Goal: Information Seeking & Learning: Learn about a topic

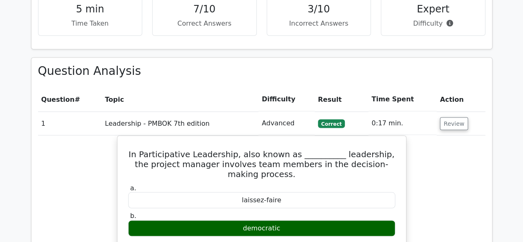
scroll to position [661, 0]
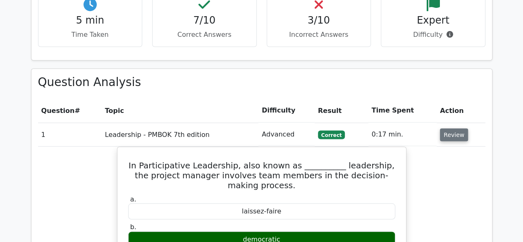
click at [460, 128] on button "Review" at bounding box center [454, 134] width 28 height 13
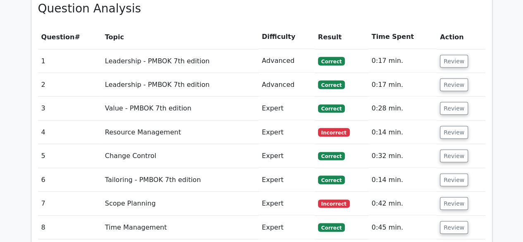
scroll to position [703, 0]
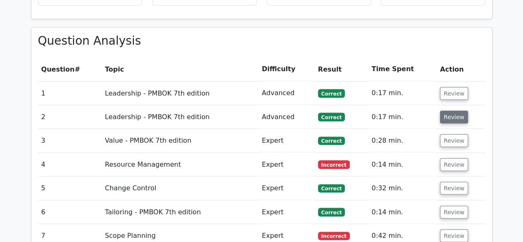
click at [452, 110] on button "Review" at bounding box center [454, 116] width 28 height 13
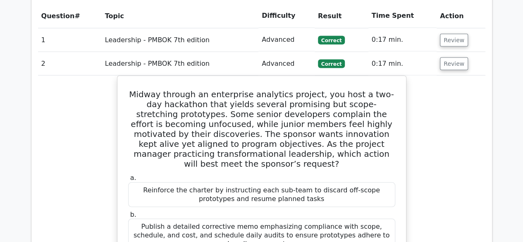
scroll to position [744, 0]
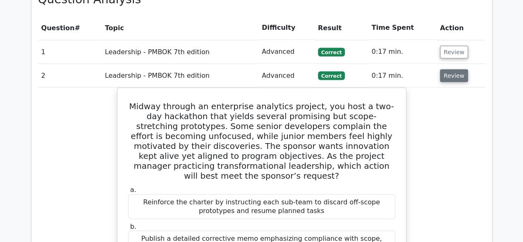
click at [447, 69] on button "Review" at bounding box center [454, 75] width 28 height 13
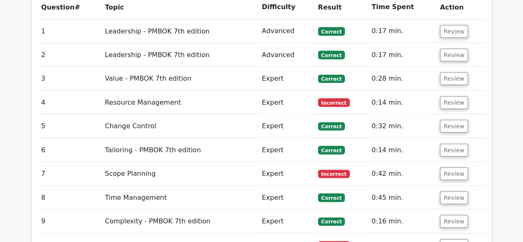
scroll to position [785, 0]
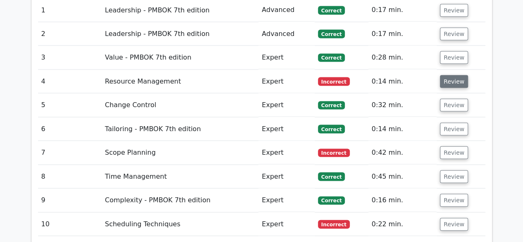
click at [451, 75] on button "Review" at bounding box center [454, 81] width 28 height 13
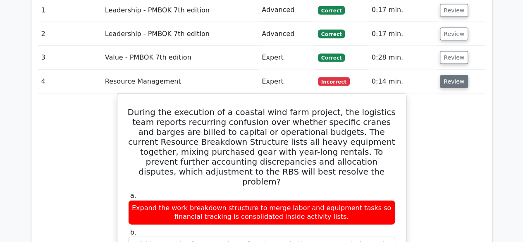
click at [456, 75] on button "Review" at bounding box center [454, 81] width 28 height 13
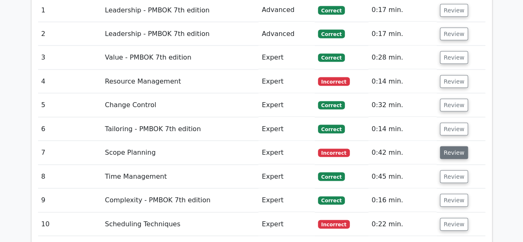
click at [453, 146] on button "Review" at bounding box center [454, 152] width 28 height 13
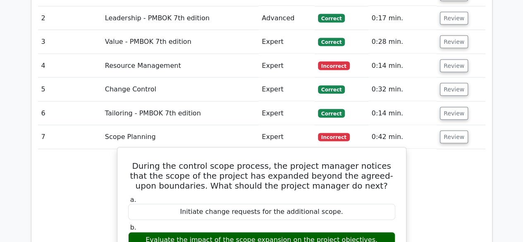
scroll to position [703, 0]
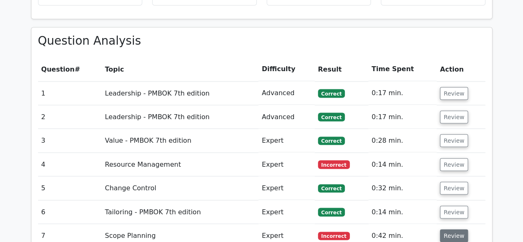
click at [456, 229] on button "Review" at bounding box center [454, 235] width 28 height 13
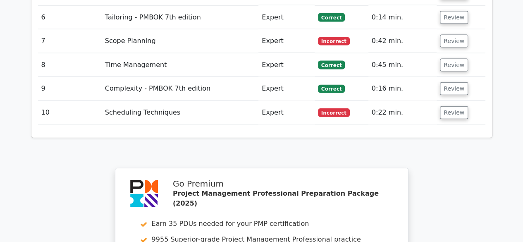
scroll to position [1147, 0]
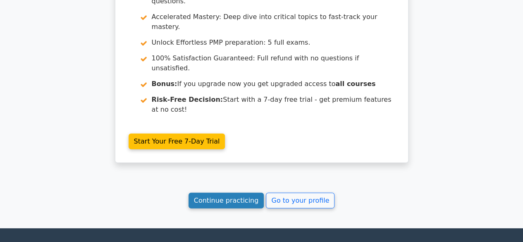
click at [224, 193] on link "Continue practicing" at bounding box center [227, 201] width 76 height 16
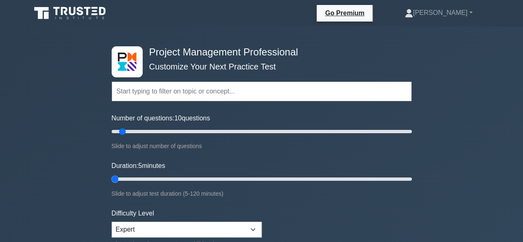
drag, startPoint x: 131, startPoint y: 177, endPoint x: 87, endPoint y: 174, distance: 43.9
type input "5"
click at [112, 174] on input "Duration: 5 minutes" at bounding box center [262, 179] width 300 height 10
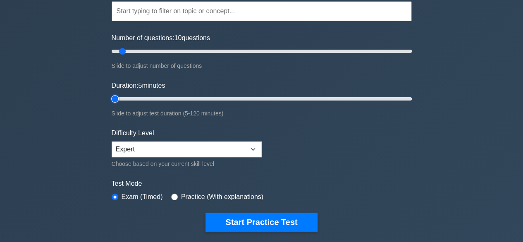
scroll to position [165, 0]
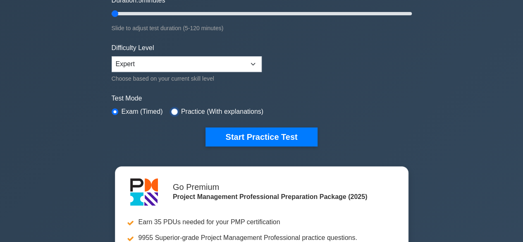
click at [171, 110] on input "radio" at bounding box center [174, 111] width 7 height 7
radio input "true"
click at [110, 110] on div "Project Management Professional Customize Your Next Practice Test Topics Scope …" at bounding box center [262, 13] width 310 height 305
click at [117, 109] on input "radio" at bounding box center [115, 111] width 7 height 7
radio input "true"
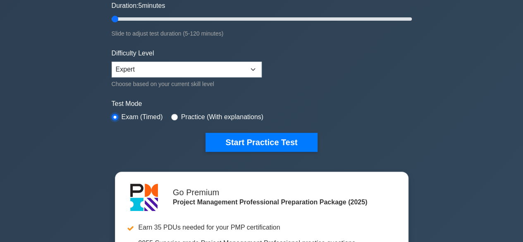
scroll to position [83, 0]
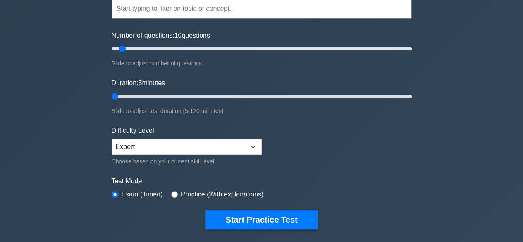
click at [189, 153] on div "Difficulty Level Beginner Intermediate Expert Choose based on your current skil…" at bounding box center [187, 146] width 150 height 41
click at [178, 150] on select "Beginner Intermediate Expert" at bounding box center [187, 147] width 150 height 16
select select "intermediate"
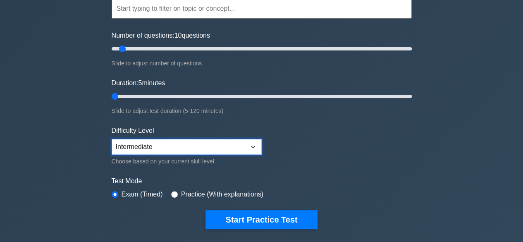
click at [112, 139] on select "Beginner Intermediate Expert" at bounding box center [187, 147] width 150 height 16
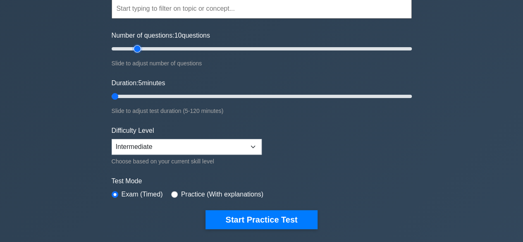
click at [139, 48] on input "Number of questions: 10 questions" at bounding box center [262, 49] width 300 height 10
click at [169, 48] on input "Number of questions: 20 questions" at bounding box center [262, 49] width 300 height 10
click at [158, 47] on input "Number of questions: 35 questions" at bounding box center [262, 49] width 300 height 10
click at [136, 48] on input "Number of questions: 35 questions" at bounding box center [262, 49] width 300 height 10
type input "15"
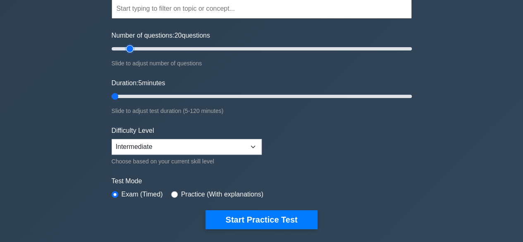
click at [129, 47] on input "Number of questions: 20 questions" at bounding box center [262, 49] width 300 height 10
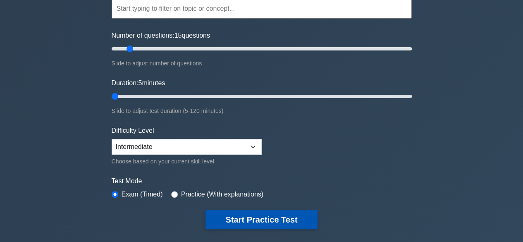
click at [241, 218] on button "Start Practice Test" at bounding box center [261, 219] width 112 height 19
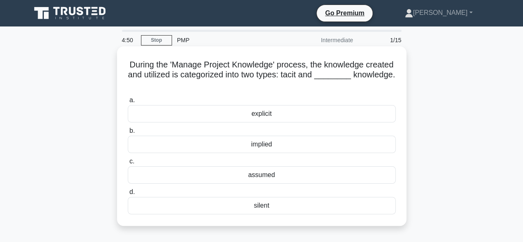
click at [271, 115] on div "explicit" at bounding box center [262, 113] width 268 height 17
click at [128, 103] on input "a. explicit" at bounding box center [128, 100] width 0 height 5
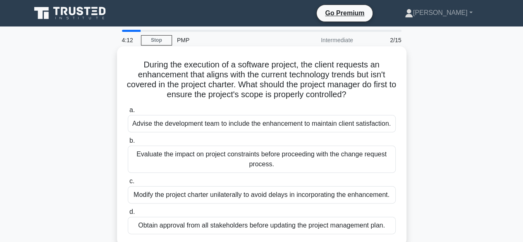
scroll to position [41, 0]
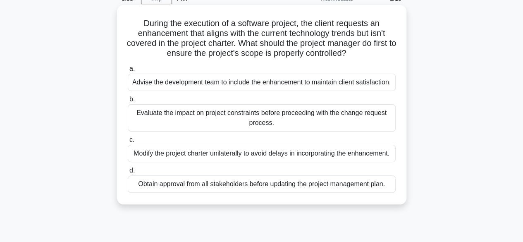
click at [212, 115] on div "Evaluate the impact on project constraints before proceeding with the change re…" at bounding box center [262, 117] width 268 height 27
click at [128, 102] on input "b. Evaluate the impact on project constraints before proceeding with the change…" at bounding box center [128, 99] width 0 height 5
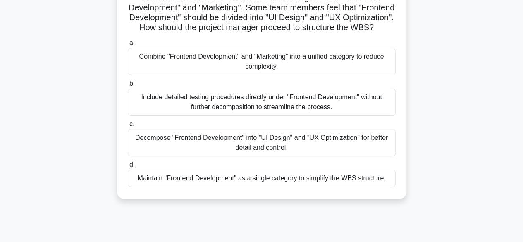
scroll to position [83, 0]
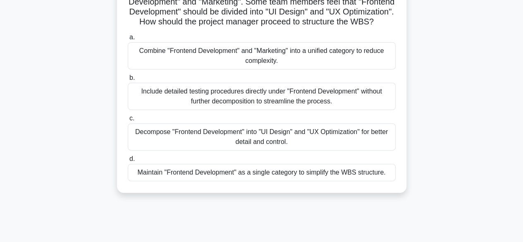
click at [248, 147] on div "Decompose "Frontend Development" into "UI Design" and "UX Optimization" for bet…" at bounding box center [262, 136] width 268 height 27
click at [128, 121] on input "c. Decompose "Frontend Development" into "UI Design" and "UX Optimization" for …" at bounding box center [128, 118] width 0 height 5
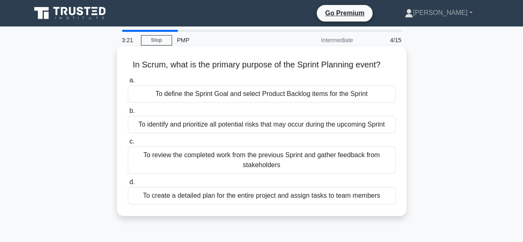
scroll to position [0, 0]
click at [233, 95] on div "To define the Sprint Goal and select Product Backlog items for the Sprint" at bounding box center [262, 93] width 268 height 17
click at [128, 83] on input "a. To define the Sprint Goal and select Product Backlog items for the Sprint" at bounding box center [128, 80] width 0 height 5
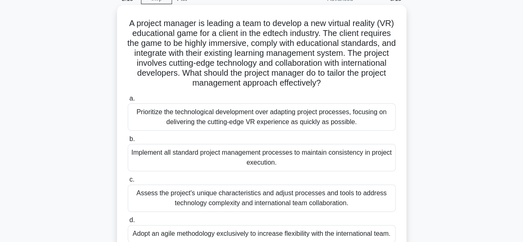
scroll to position [83, 0]
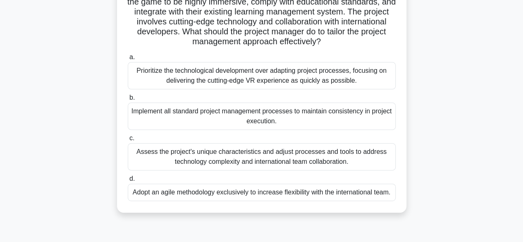
click at [270, 157] on div "Assess the project's unique characteristics and adjust processes and tools to a…" at bounding box center [262, 156] width 268 height 27
click at [128, 141] on input "c. Assess the project's unique characteristics and adjust processes and tools t…" at bounding box center [128, 138] width 0 height 5
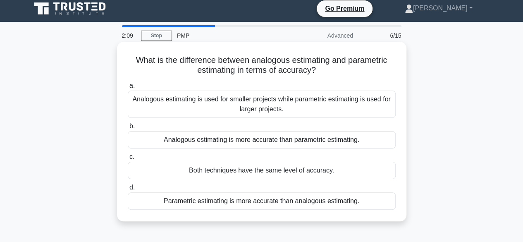
scroll to position [0, 0]
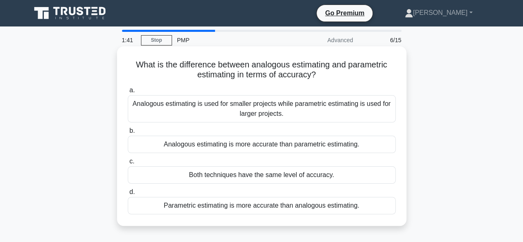
click at [265, 205] on div "Parametric estimating is more accurate than analogous estimating." at bounding box center [262, 205] width 268 height 17
click at [128, 195] on input "d. Parametric estimating is more accurate than analogous estimating." at bounding box center [128, 191] width 0 height 5
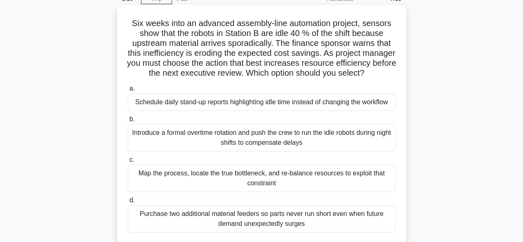
scroll to position [83, 0]
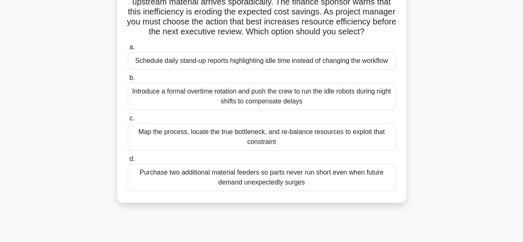
click at [244, 144] on div "Map the process, locate the true bottleneck, and re-balance resources to exploi…" at bounding box center [262, 136] width 268 height 27
click at [128, 121] on input "c. Map the process, locate the true bottleneck, and re-balance resources to exp…" at bounding box center [128, 118] width 0 height 5
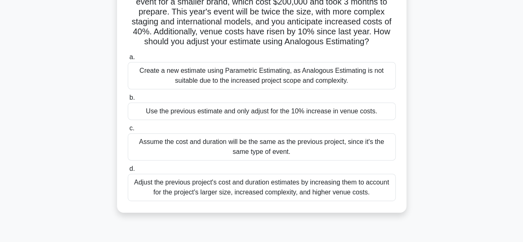
click at [231, 200] on div "Adjust the previous project's cost and duration estimates by increasing them to…" at bounding box center [262, 187] width 268 height 27
click at [128, 172] on input "d. Adjust the previous project's cost and duration estimates by increasing them…" at bounding box center [128, 168] width 0 height 5
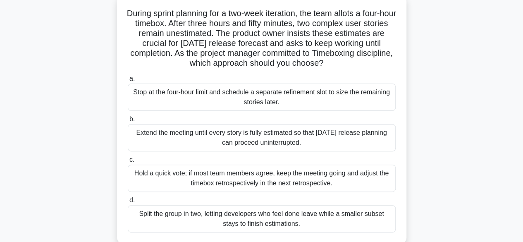
scroll to position [41, 0]
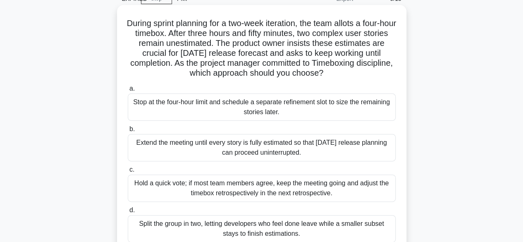
click at [256, 102] on div "Stop at the four-hour limit and schedule a separate refinement slot to size the…" at bounding box center [262, 106] width 268 height 27
click at [128, 91] on input "a. Stop at the four-hour limit and schedule a separate refinement slot to size …" at bounding box center [128, 88] width 0 height 5
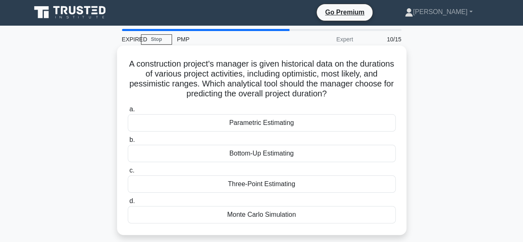
scroll to position [0, 0]
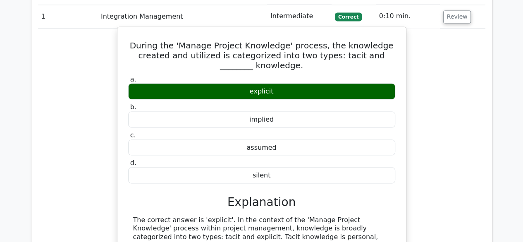
scroll to position [703, 0]
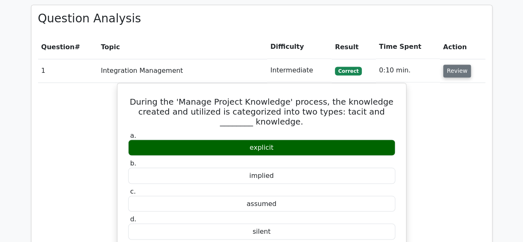
click at [456, 64] on button "Review" at bounding box center [457, 70] width 28 height 13
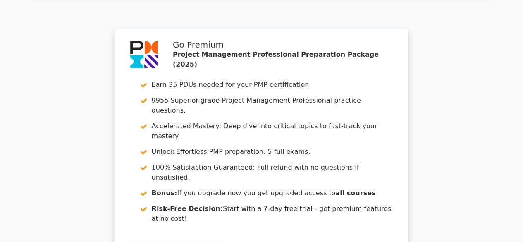
scroll to position [1033, 0]
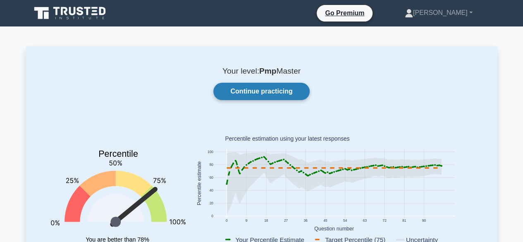
click at [256, 88] on link "Continue practicing" at bounding box center [261, 91] width 96 height 17
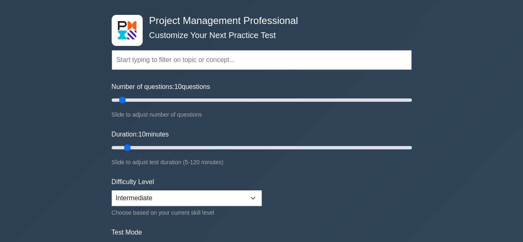
scroll to position [83, 0]
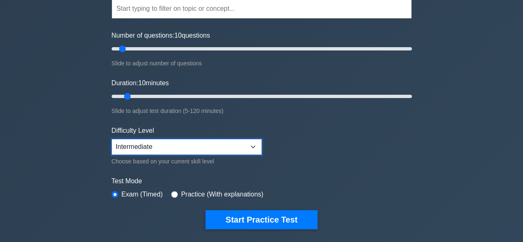
click at [172, 139] on select "Beginner Intermediate Expert" at bounding box center [187, 147] width 150 height 16
select select "expert"
click at [112, 139] on select "Beginner Intermediate Expert" at bounding box center [187, 147] width 150 height 16
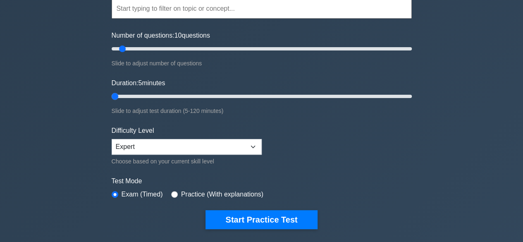
drag, startPoint x: 126, startPoint y: 93, endPoint x: 104, endPoint y: 95, distance: 21.6
type input "5"
click at [112, 95] on input "Duration: 5 minutes" at bounding box center [262, 96] width 300 height 10
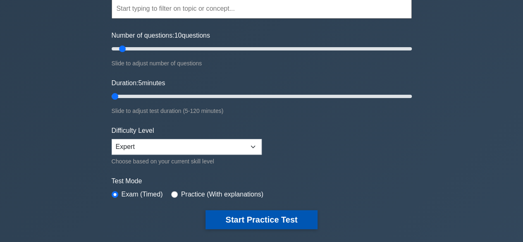
click at [245, 220] on button "Start Practice Test" at bounding box center [261, 219] width 112 height 19
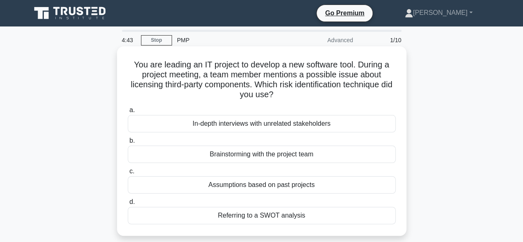
click at [248, 155] on div "Brainstorming with the project team" at bounding box center [262, 154] width 268 height 17
click at [128, 143] on input "b. Brainstorming with the project team" at bounding box center [128, 140] width 0 height 5
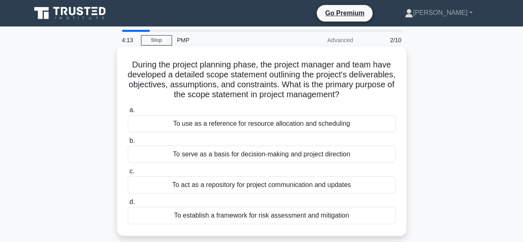
click at [243, 124] on div "To use as a reference for resource allocation and scheduling" at bounding box center [262, 123] width 268 height 17
click at [128, 113] on input "a. To use as a reference for resource allocation and scheduling" at bounding box center [128, 109] width 0 height 5
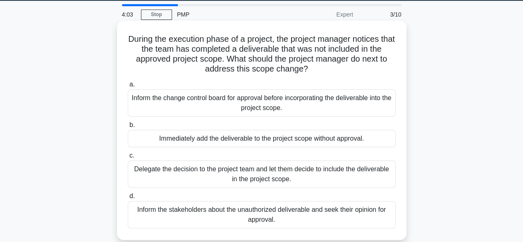
scroll to position [41, 0]
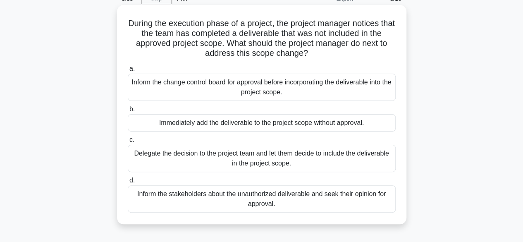
click at [249, 86] on div "Inform the change control board for approval before incorporating the deliverab…" at bounding box center [262, 87] width 268 height 27
click at [128, 72] on input "a. Inform the change control board for approval before incorporating the delive…" at bounding box center [128, 68] width 0 height 5
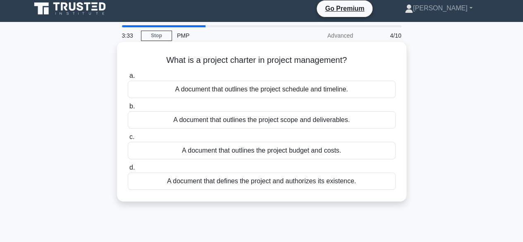
scroll to position [0, 0]
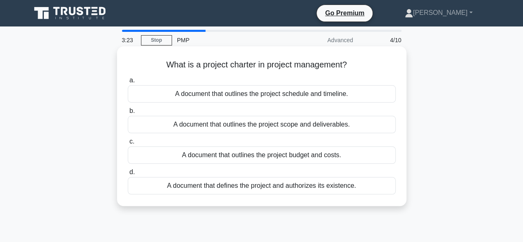
click at [240, 183] on div "A document that defines the project and authorizes its existence." at bounding box center [262, 185] width 268 height 17
click at [128, 175] on input "d. A document that defines the project and authorizes its existence." at bounding box center [128, 171] width 0 height 5
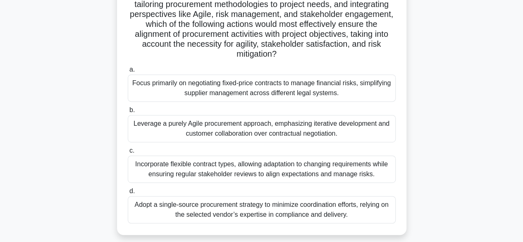
scroll to position [165, 0]
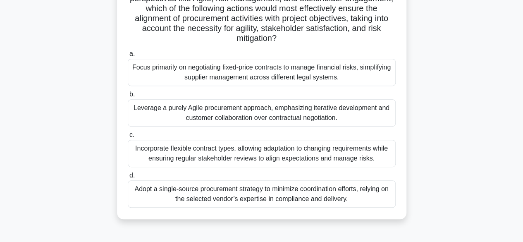
click at [237, 157] on div "Incorporate flexible contract types, allowing adaptation to changing requiremen…" at bounding box center [262, 153] width 268 height 27
click at [128, 138] on input "c. Incorporate flexible contract types, allowing adaptation to changing require…" at bounding box center [128, 134] width 0 height 5
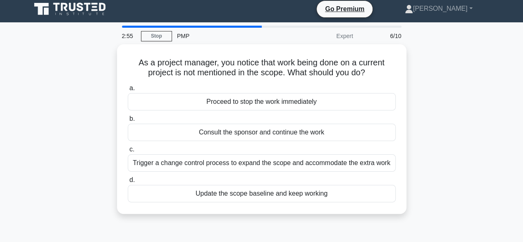
scroll to position [0, 0]
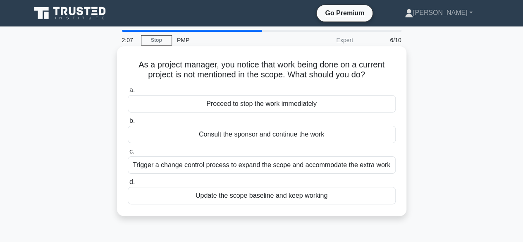
click at [252, 105] on div "Proceed to stop the work immediately" at bounding box center [262, 103] width 268 height 17
click at [128, 93] on input "a. Proceed to stop the work immediately" at bounding box center [128, 90] width 0 height 5
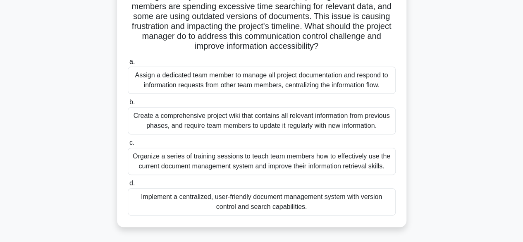
scroll to position [83, 0]
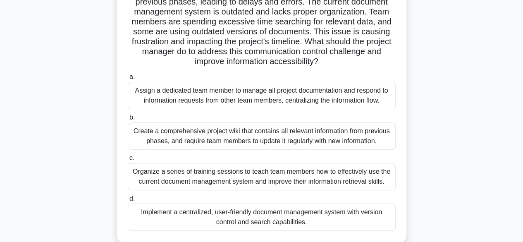
click at [231, 179] on div "Organize a series of training sessions to teach team members how to effectively…" at bounding box center [262, 176] width 268 height 27
click at [128, 161] on input "c. Organize a series of training sessions to teach team members how to effectiv…" at bounding box center [128, 157] width 0 height 5
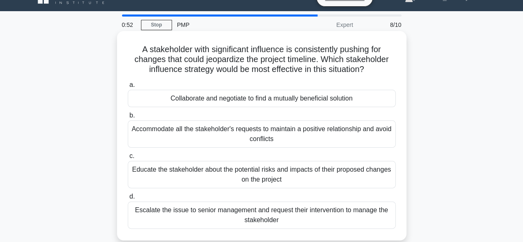
scroll to position [0, 0]
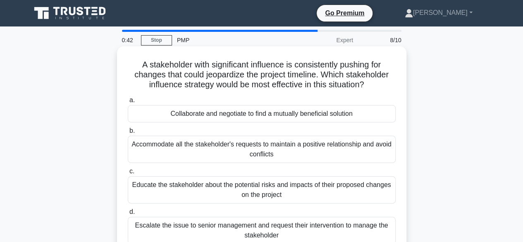
click at [235, 191] on div "Educate the stakeholder about the potential risks and impacts of their proposed…" at bounding box center [262, 189] width 268 height 27
click at [128, 174] on input "c. Educate the stakeholder about the potential risks and impacts of their propo…" at bounding box center [128, 171] width 0 height 5
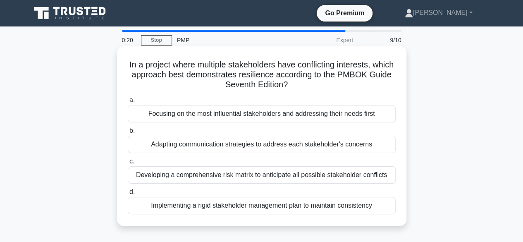
click at [217, 145] on div "Adapting communication strategies to address each stakeholder's concerns" at bounding box center [262, 144] width 268 height 17
click at [128, 134] on input "b. Adapting communication strategies to address each stakeholder's concerns" at bounding box center [128, 130] width 0 height 5
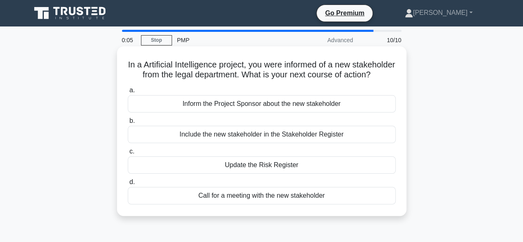
click at [250, 174] on div "Update the Risk Register" at bounding box center [262, 164] width 268 height 17
click at [128, 154] on input "c. Update the Risk Register" at bounding box center [128, 151] width 0 height 5
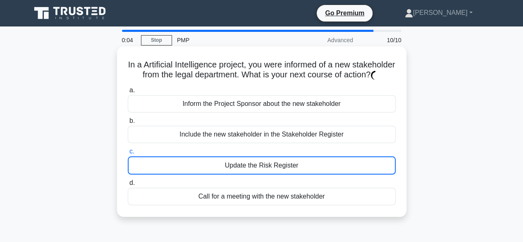
click at [246, 140] on div "Include the new stakeholder in the Stakeholder Register" at bounding box center [262, 134] width 268 height 17
click at [128, 124] on input "b. Include the new stakeholder in the Stakeholder Register" at bounding box center [128, 120] width 0 height 5
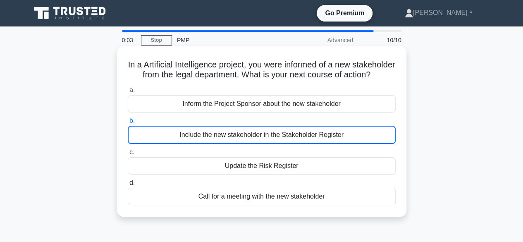
click at [246, 143] on div "Include the new stakeholder in the Stakeholder Register" at bounding box center [262, 135] width 268 height 18
click at [128, 124] on input "b. Include the new stakeholder in the Stakeholder Register" at bounding box center [128, 120] width 0 height 5
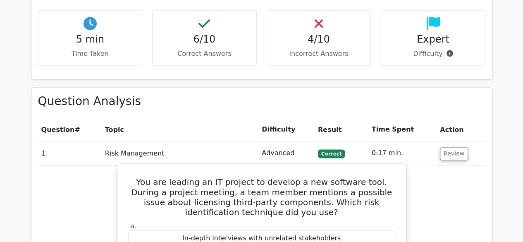
scroll to position [661, 0]
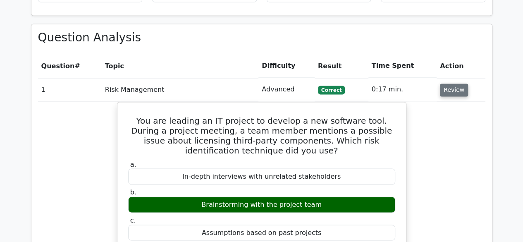
click at [454, 84] on button "Review" at bounding box center [454, 90] width 28 height 13
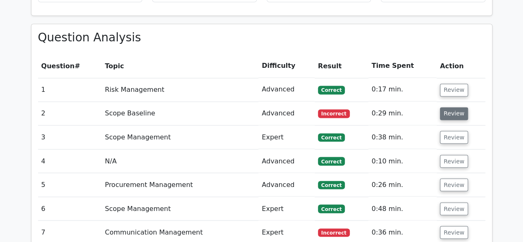
click at [460, 107] on button "Review" at bounding box center [454, 113] width 28 height 13
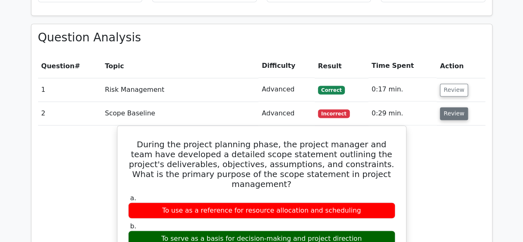
click at [447, 107] on button "Review" at bounding box center [454, 113] width 28 height 13
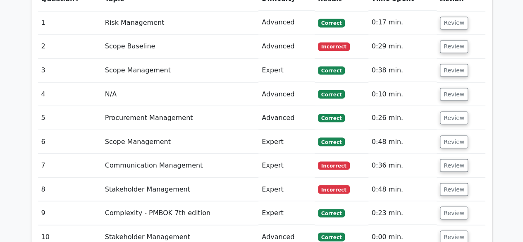
scroll to position [744, 0]
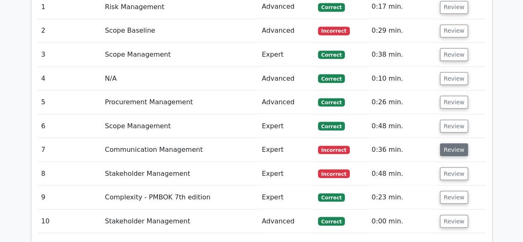
click at [453, 143] on button "Review" at bounding box center [454, 149] width 28 height 13
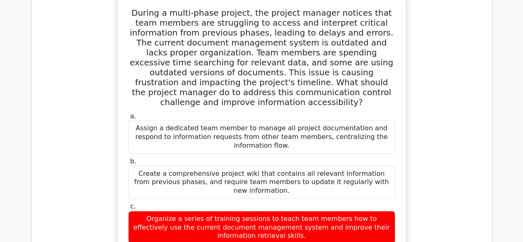
scroll to position [785, 0]
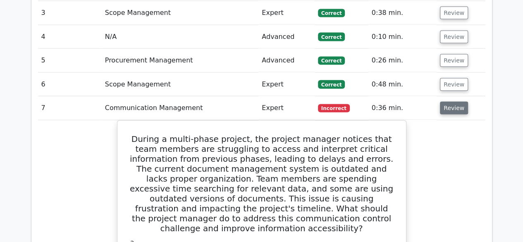
click at [451, 102] on button "Review" at bounding box center [454, 108] width 28 height 13
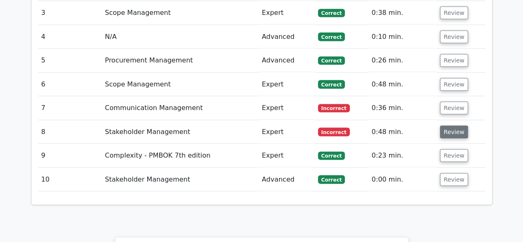
click at [457, 126] on button "Review" at bounding box center [454, 132] width 28 height 13
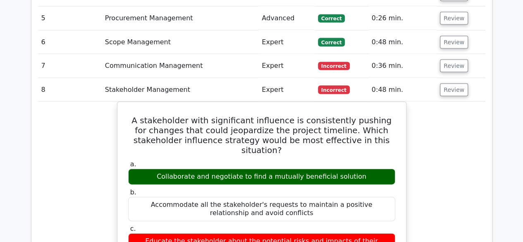
scroll to position [827, 0]
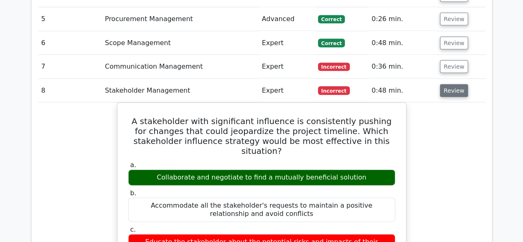
click at [451, 84] on button "Review" at bounding box center [454, 90] width 28 height 13
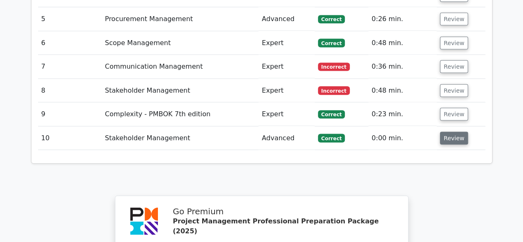
click at [448, 132] on button "Review" at bounding box center [454, 138] width 28 height 13
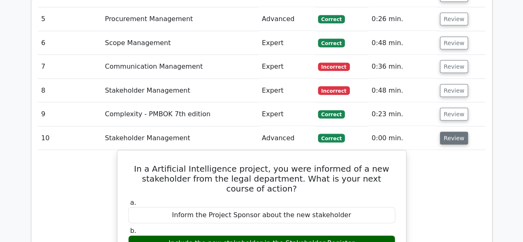
click at [454, 132] on button "Review" at bounding box center [454, 138] width 28 height 13
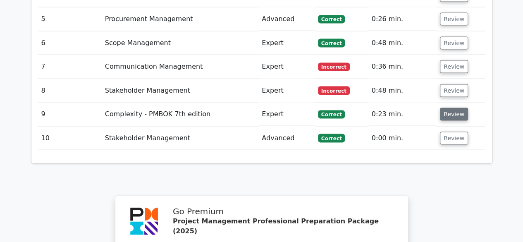
click at [453, 108] on button "Review" at bounding box center [454, 114] width 28 height 13
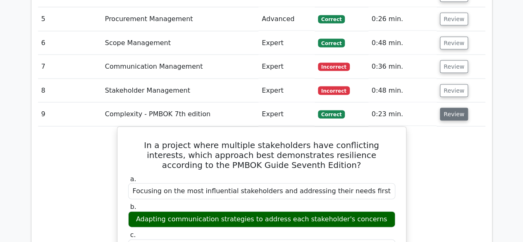
click at [453, 108] on button "Review" at bounding box center [454, 114] width 28 height 13
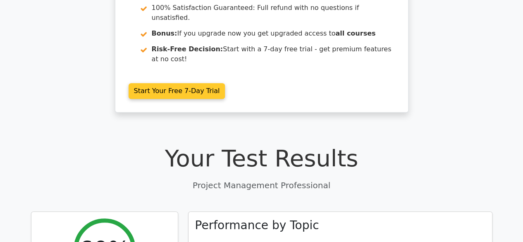
scroll to position [207, 0]
